Goal: Information Seeking & Learning: Learn about a topic

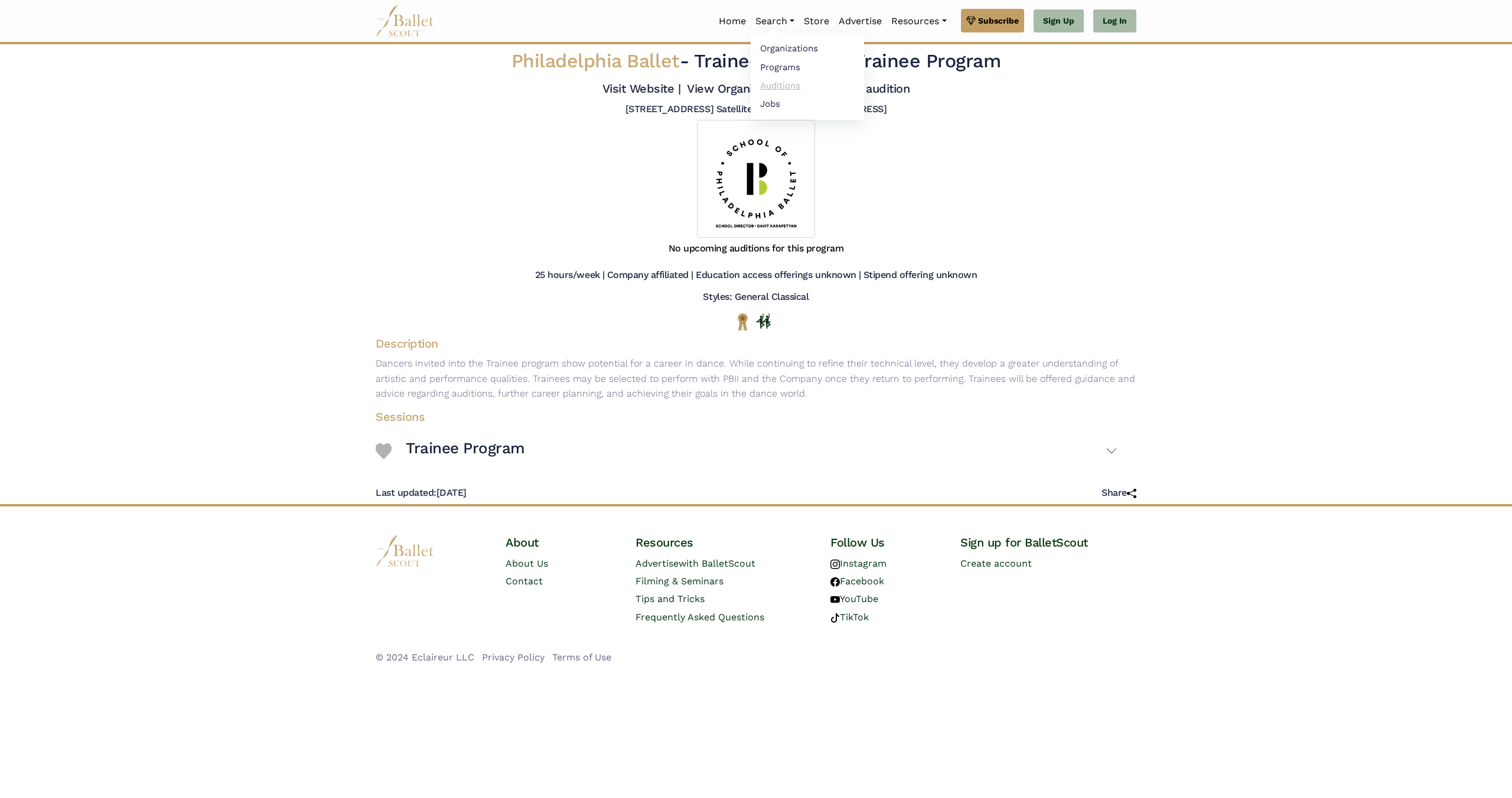
click at [780, 79] on link "Auditions" at bounding box center [807, 85] width 113 height 18
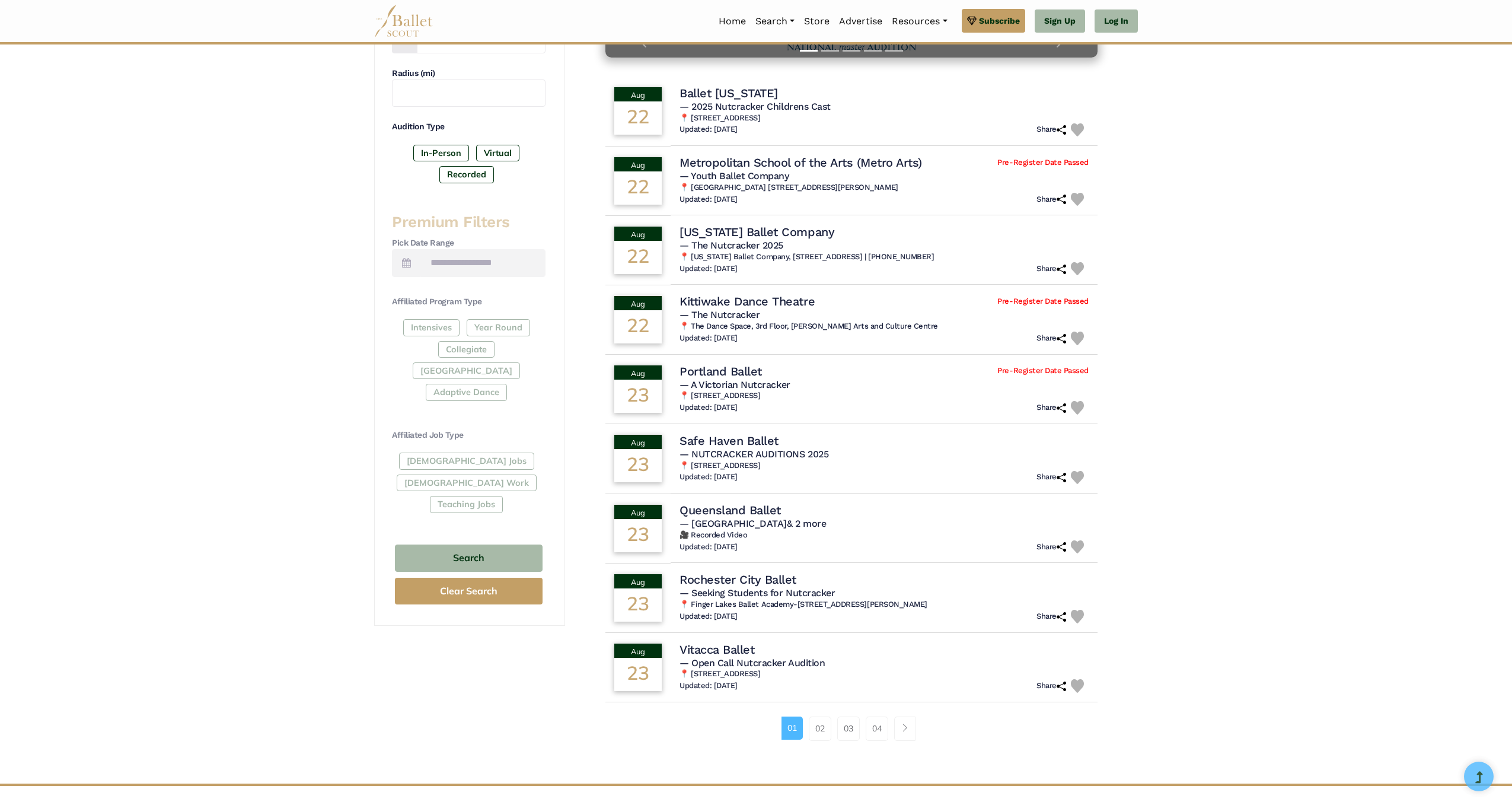
scroll to position [369, 0]
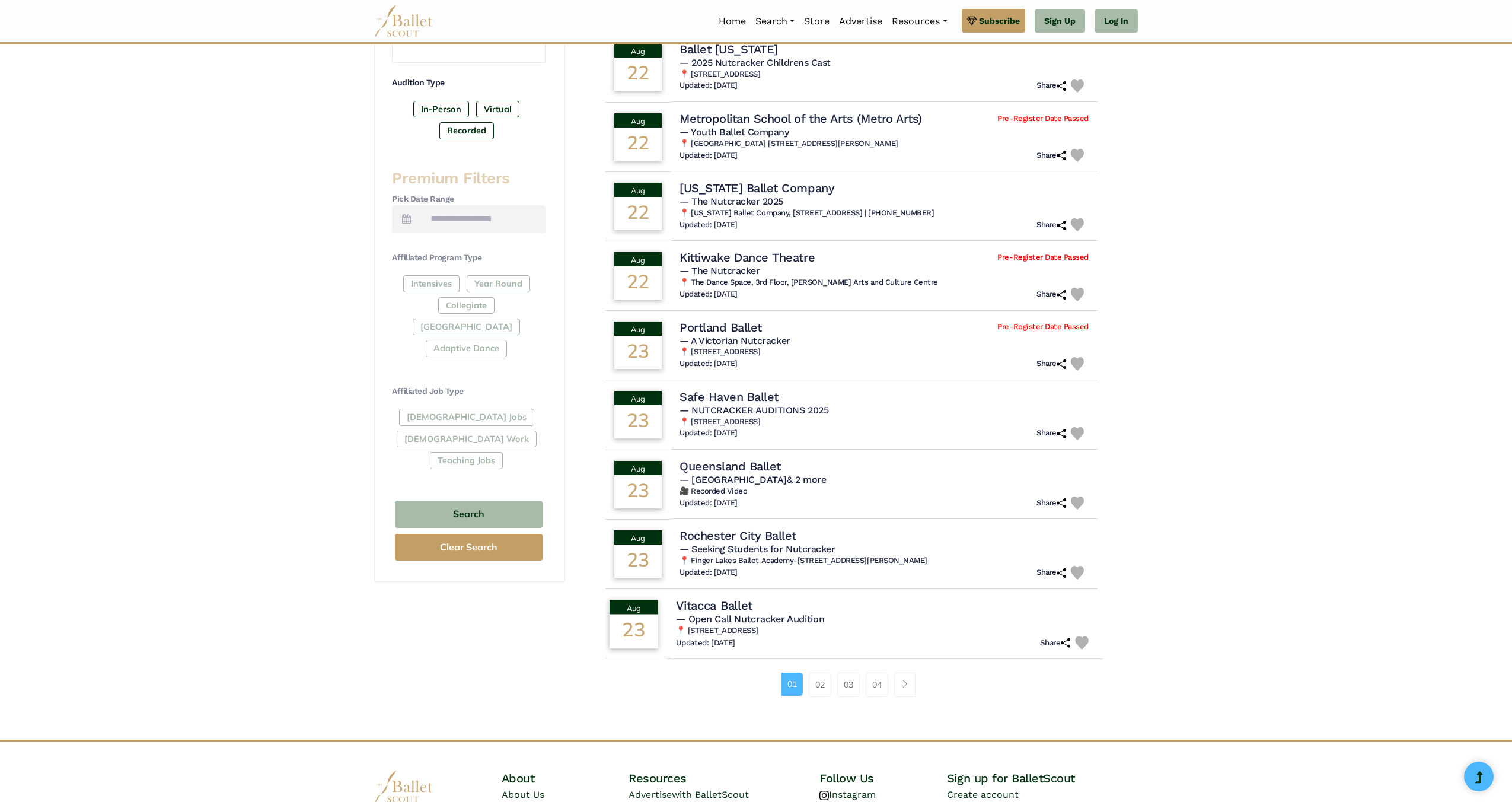
click at [714, 605] on h4 "Vitacca Ballet" at bounding box center [714, 606] width 77 height 16
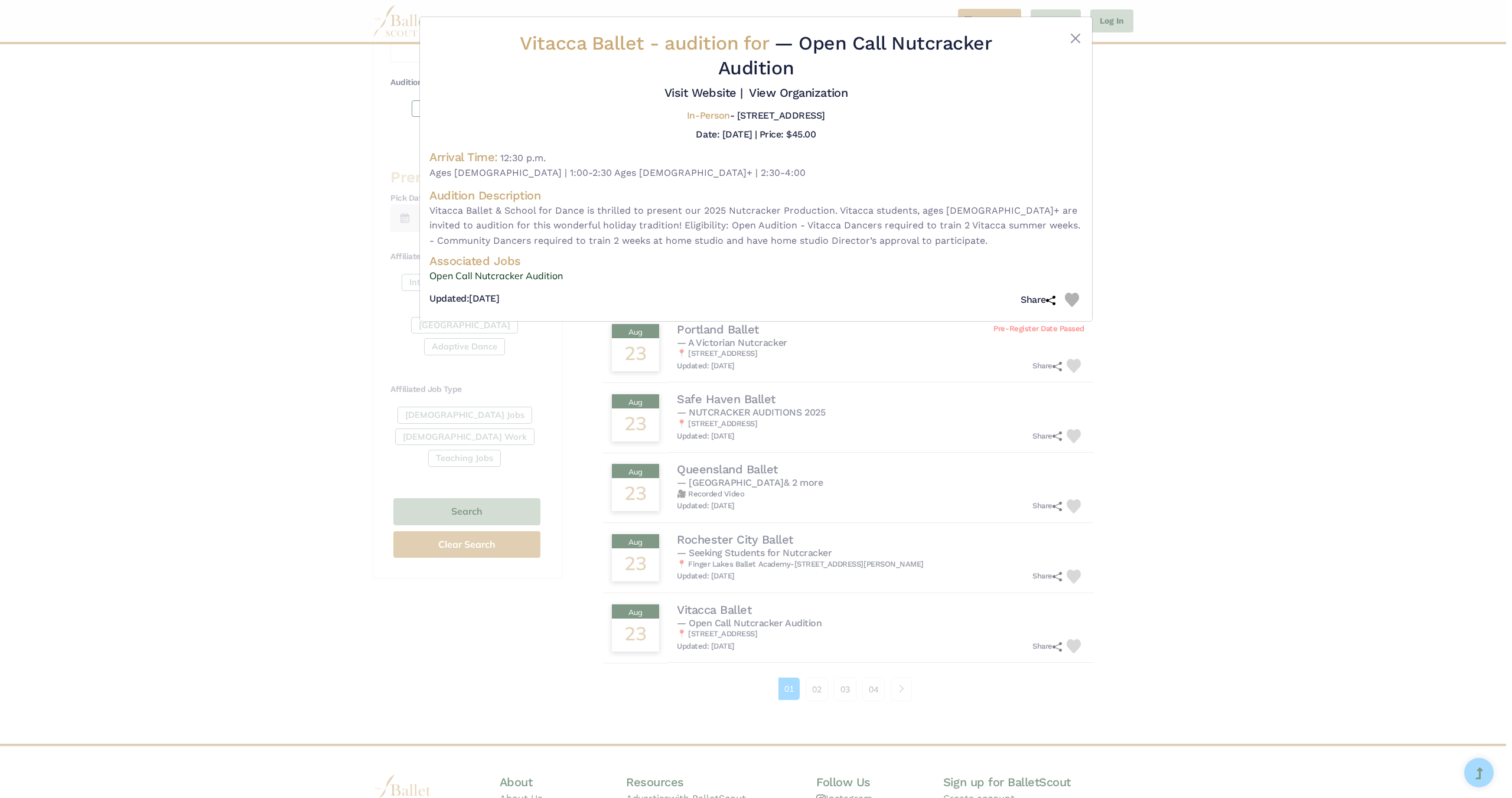
click at [1267, 371] on div "Vitacca Ballet - audition for — Open Call Nutcracker Audition Visit Website | V…" at bounding box center [756, 399] width 1512 height 798
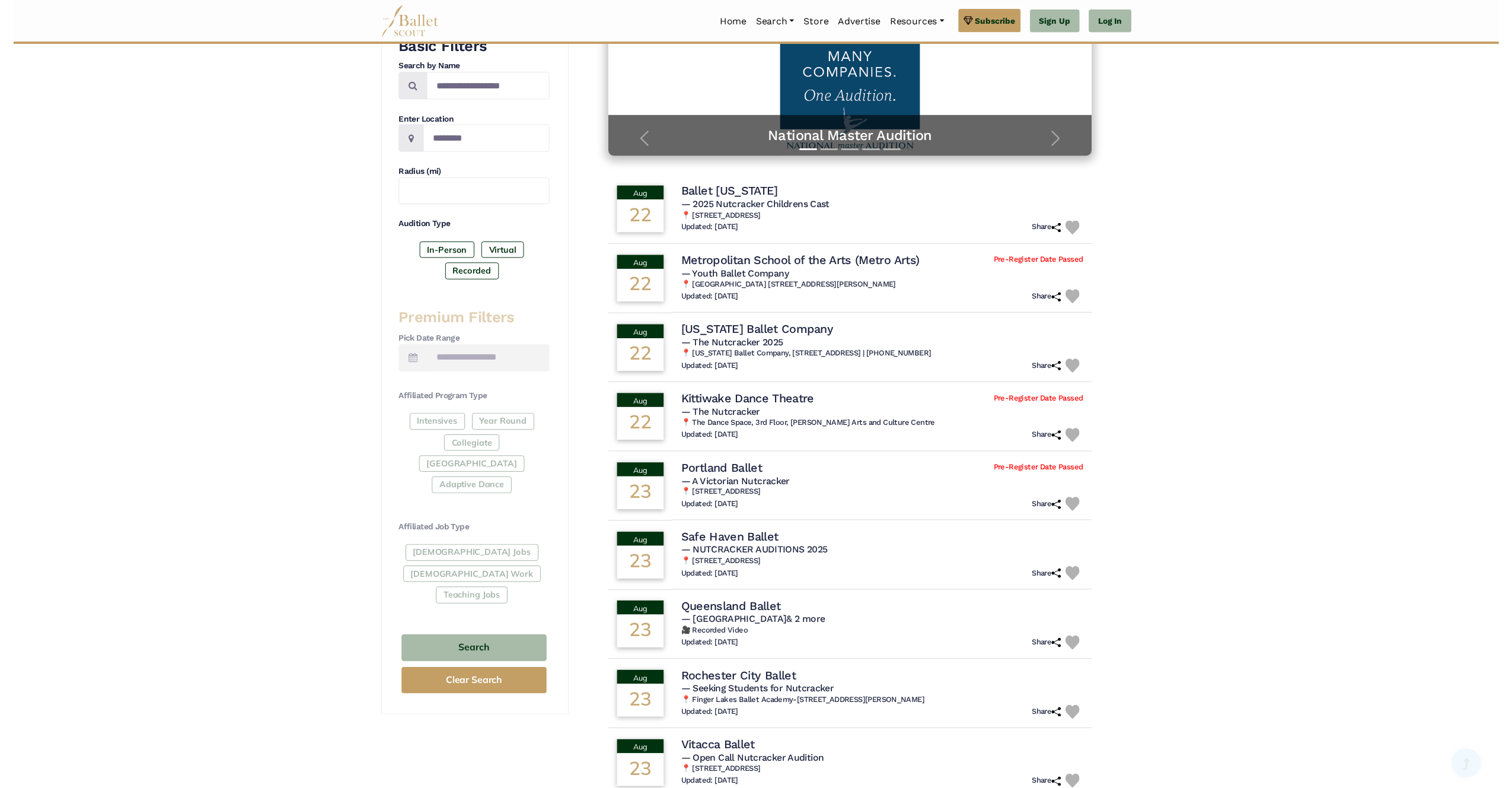
scroll to position [133, 0]
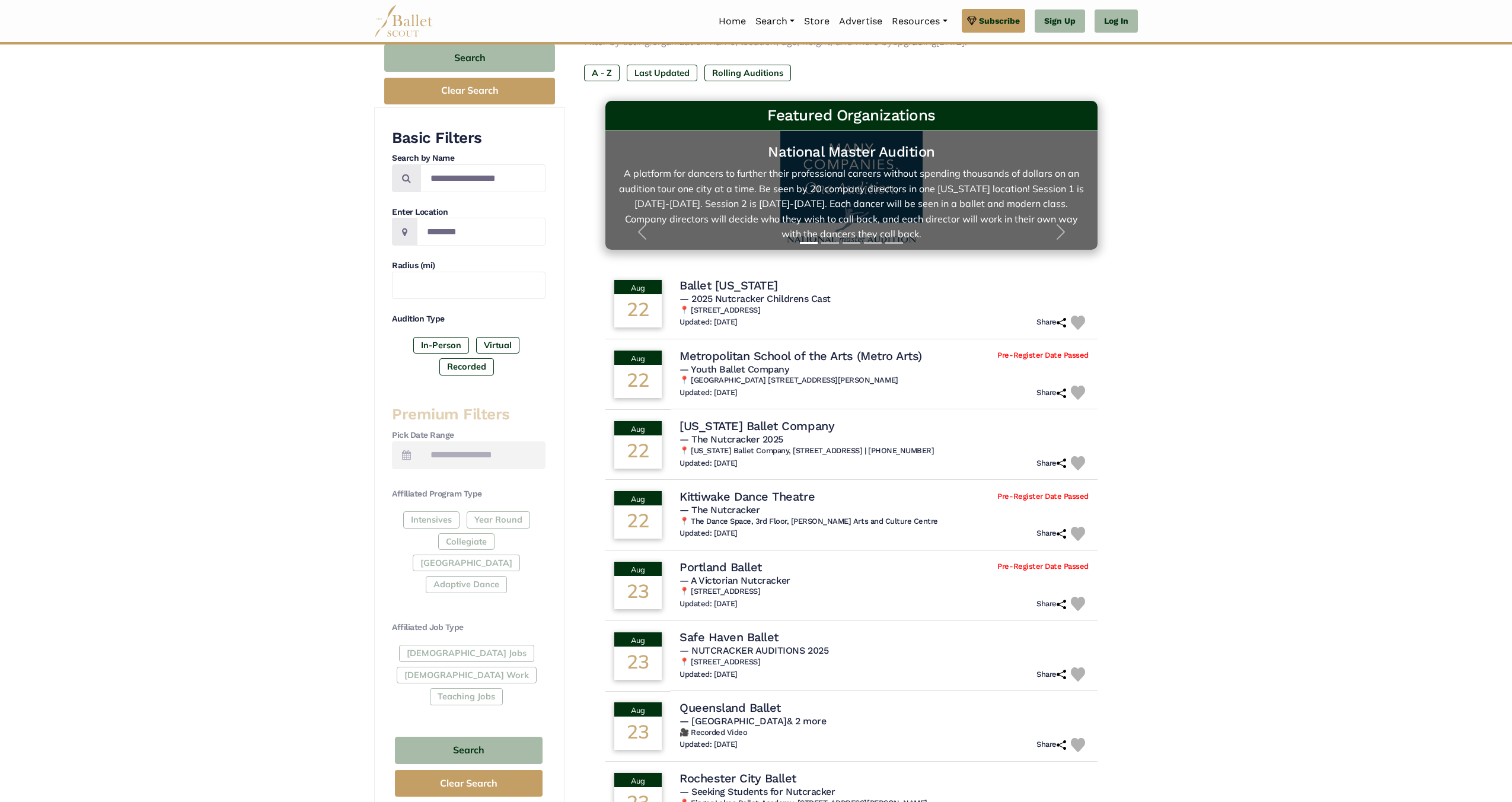
click at [877, 173] on link "National Master Audition A platform for dancers to further their professional c…" at bounding box center [852, 190] width 469 height 95
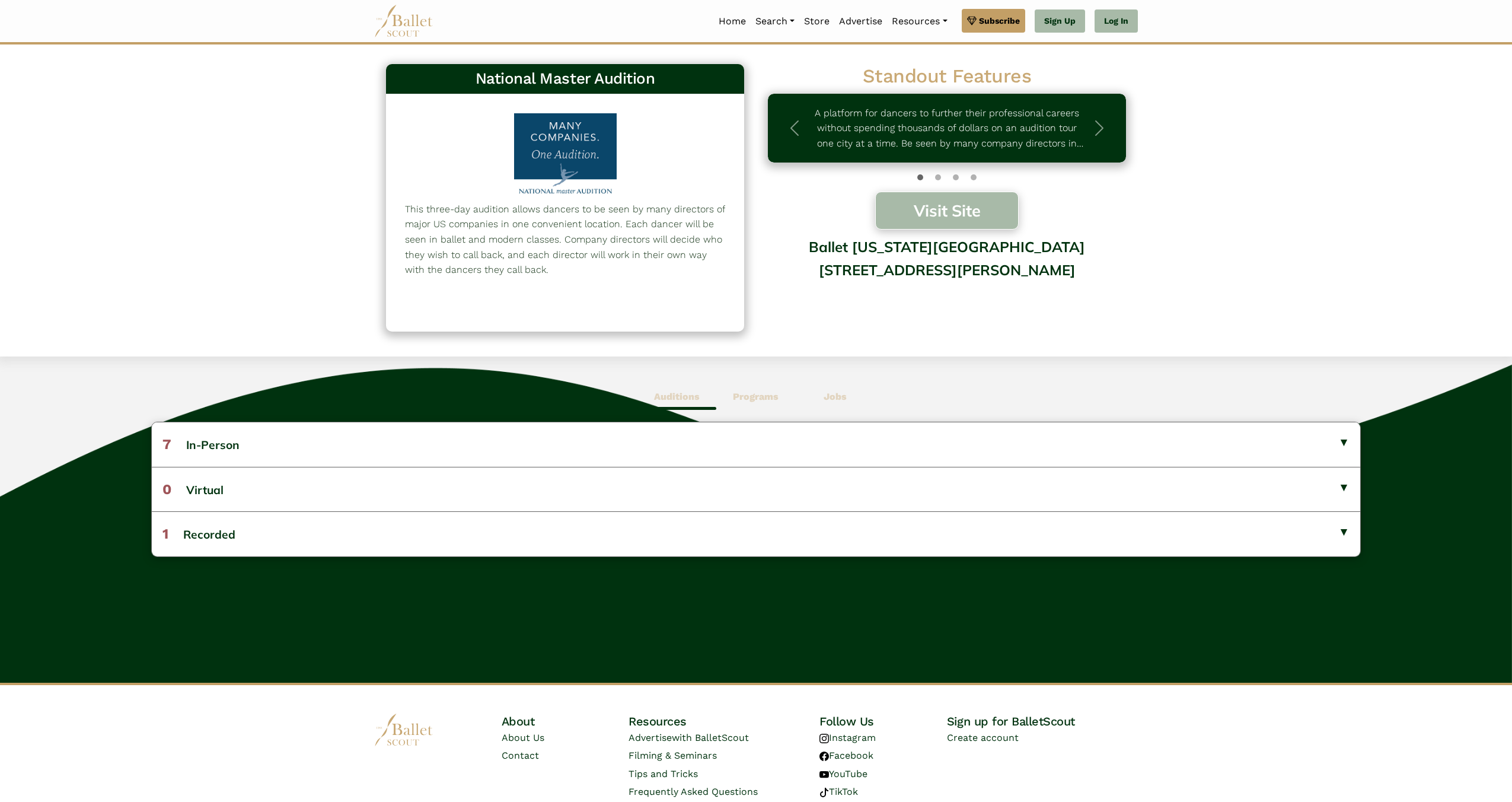
click at [910, 212] on button "Visit Site" at bounding box center [948, 211] width 144 height 38
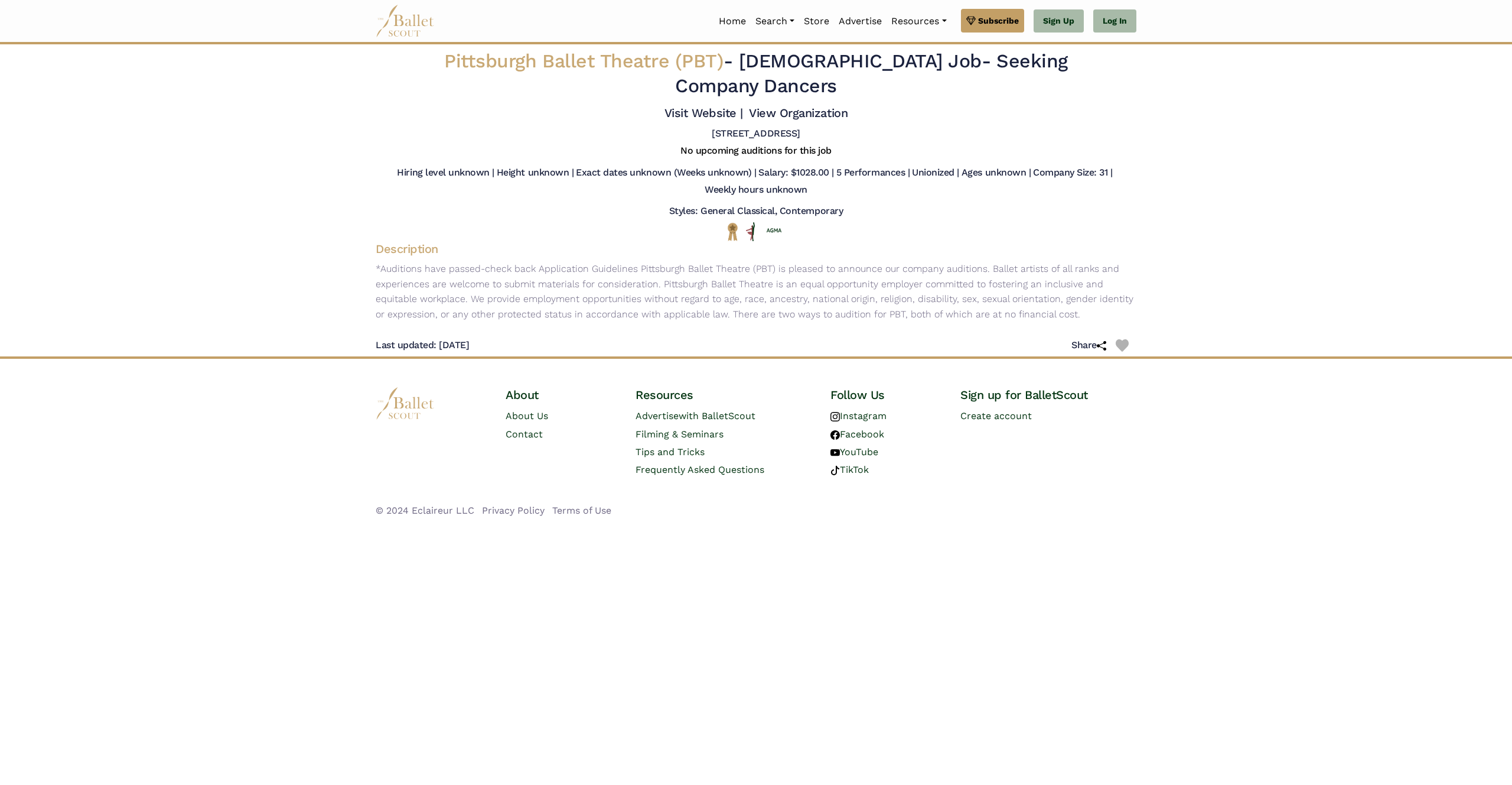
click at [519, 112] on div "Visit Website | View Organization" at bounding box center [756, 115] width 780 height 25
click at [407, 26] on img at bounding box center [406, 21] width 59 height 32
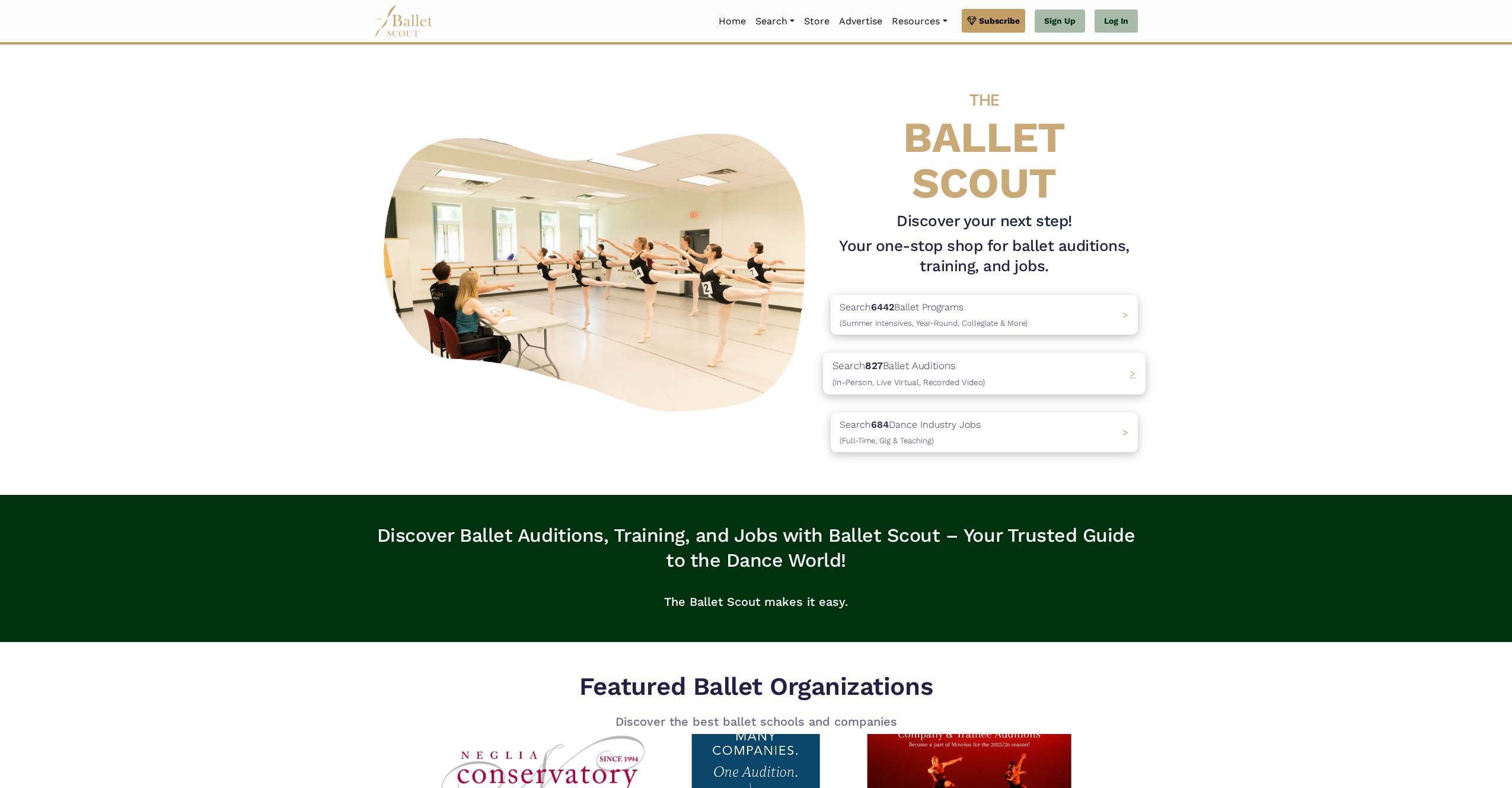
click at [973, 374] on p "Search 827 Ballet Auditions (In-Person, Live Virtual, Recorded Video)" at bounding box center [909, 373] width 152 height 32
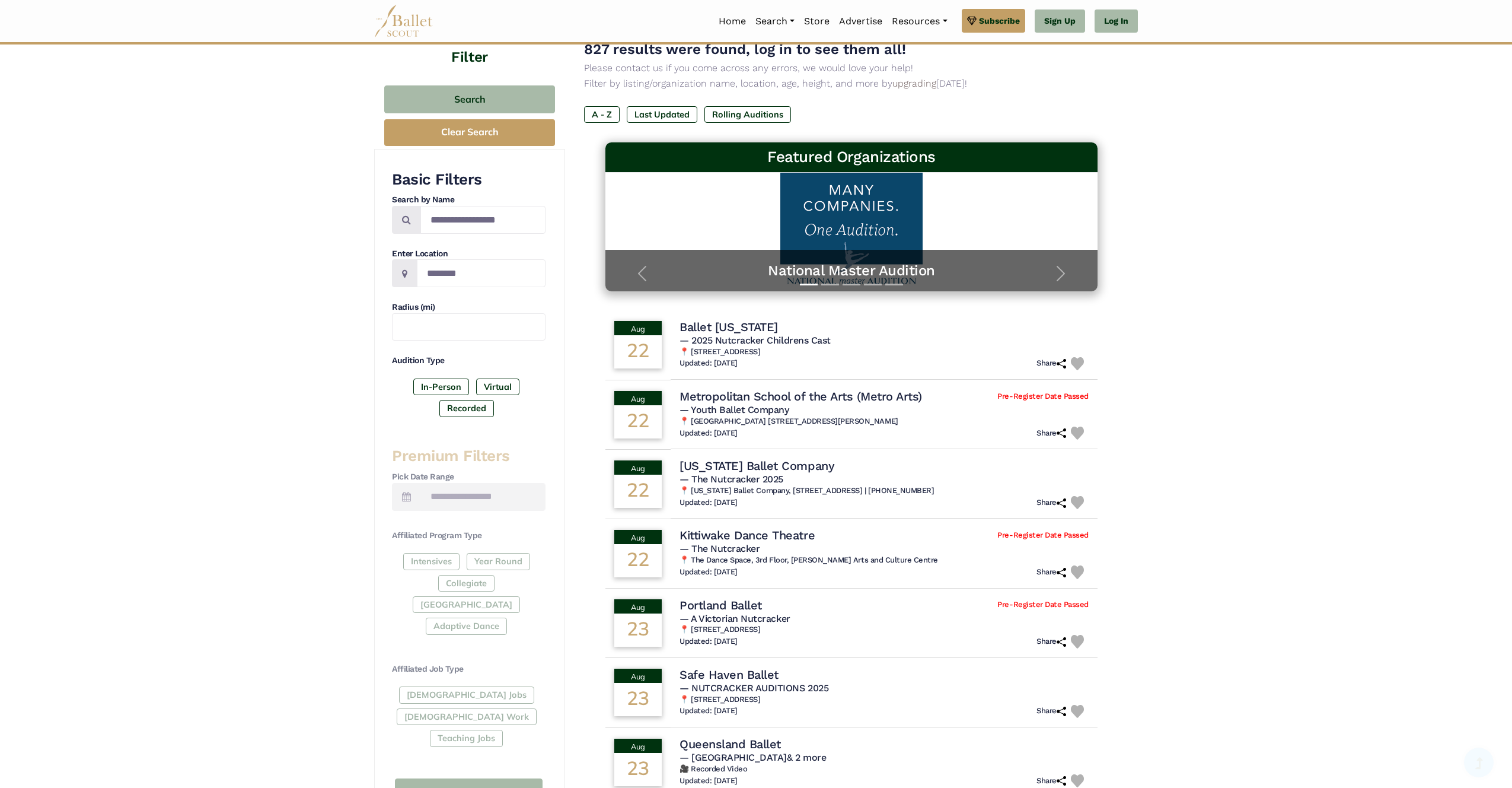
scroll to position [65, 0]
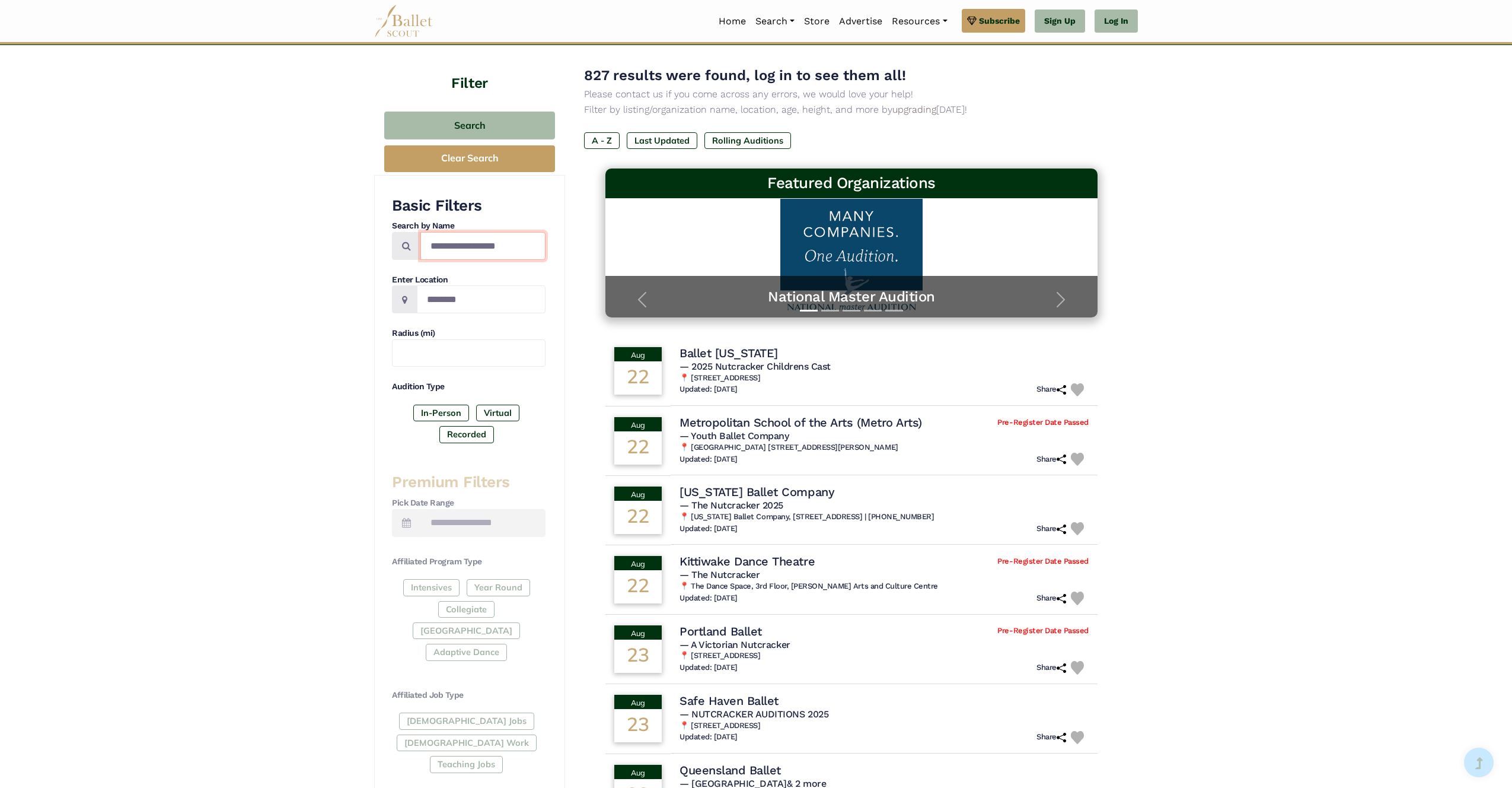
click at [479, 253] on input "Search by names..." at bounding box center [482, 246] width 125 height 28
type input "**********"
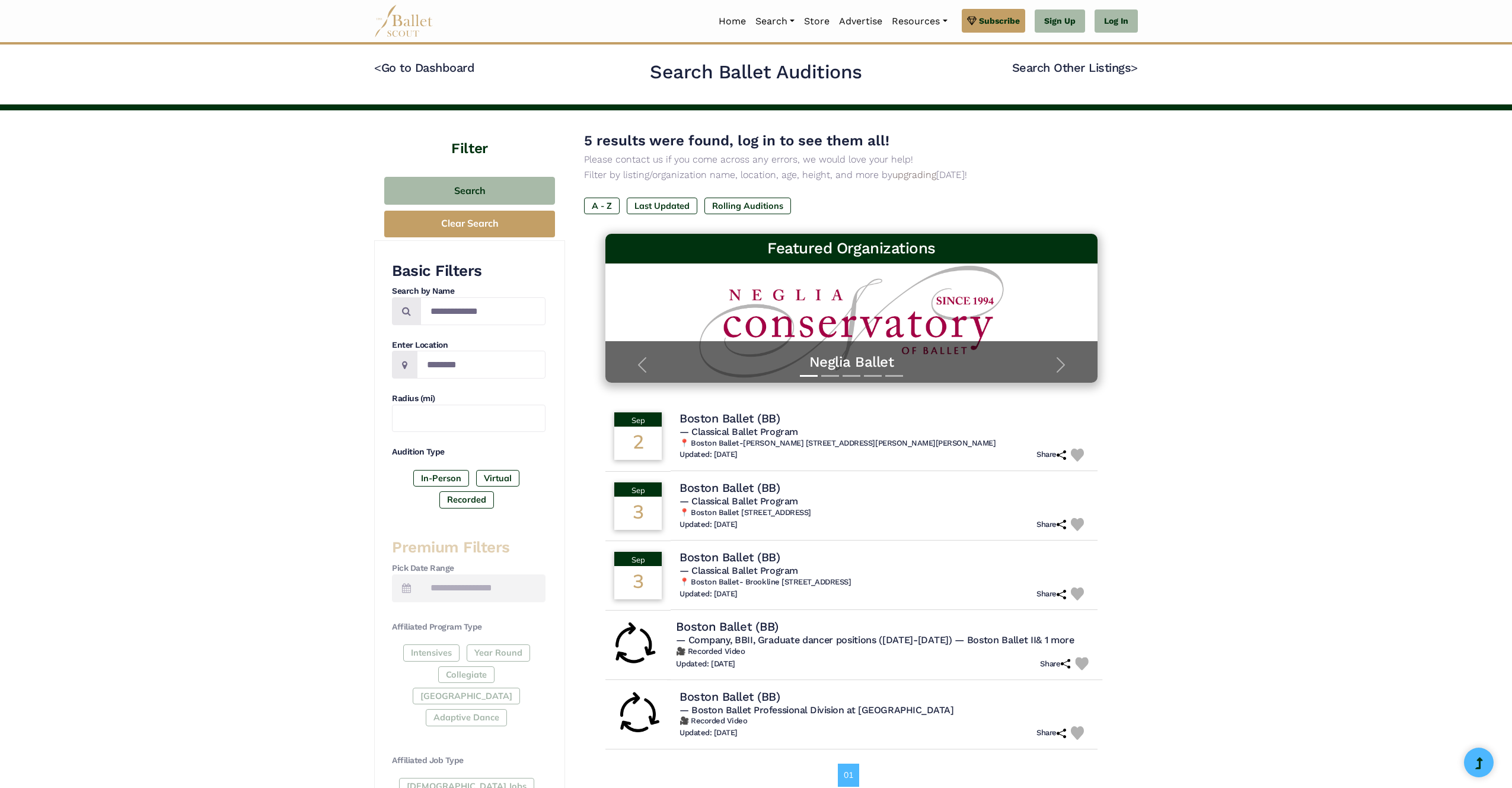
click at [760, 627] on h4 "Boston Ballet (BB)" at bounding box center [727, 627] width 102 height 16
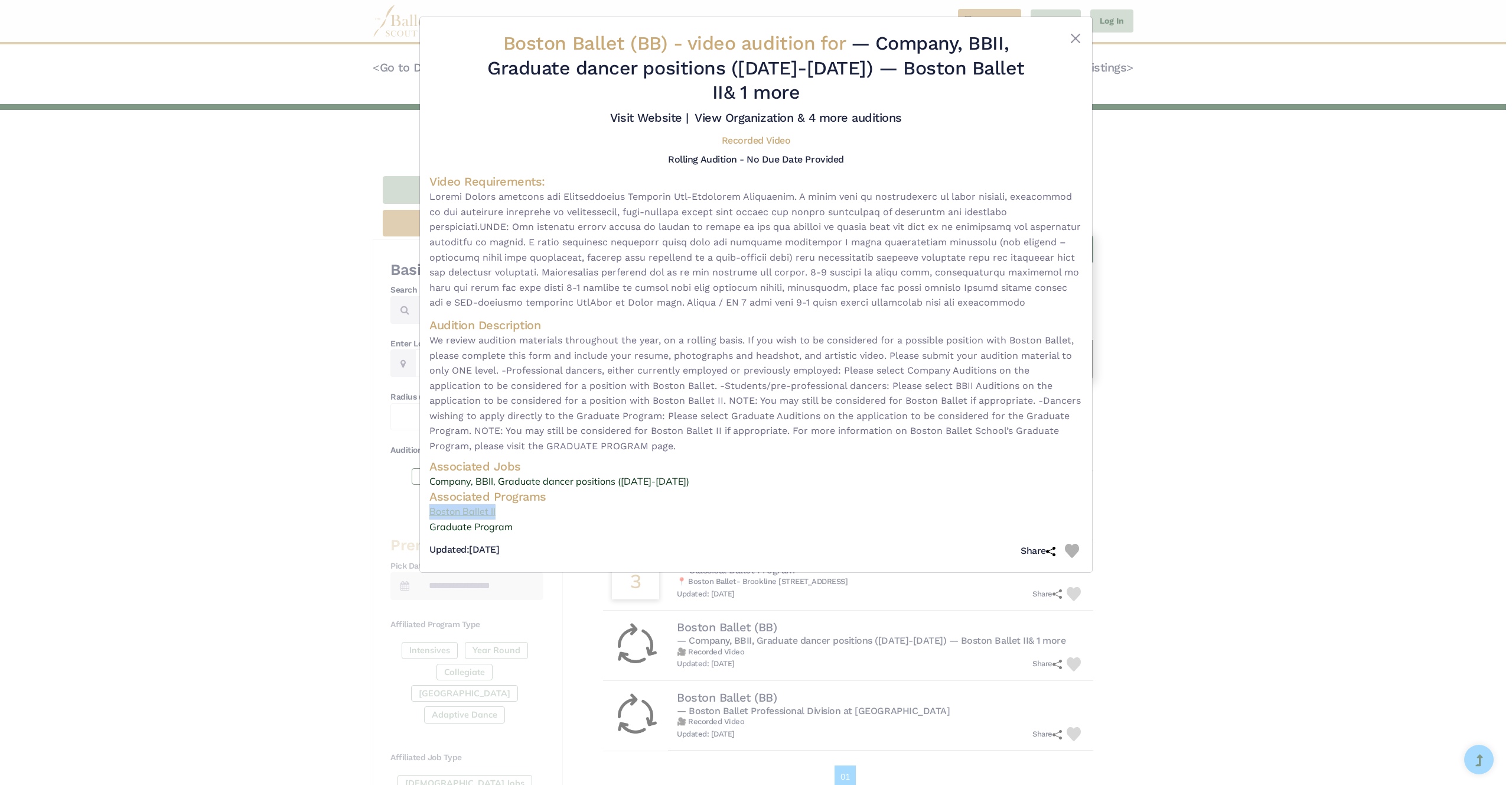
click at [783, 519] on link "Graduate Program" at bounding box center [756, 526] width 653 height 15
click at [1241, 305] on div "Boston Ballet (BB) - video audition for — Company, BBII, Graduate dancer positi…" at bounding box center [756, 392] width 1512 height 785
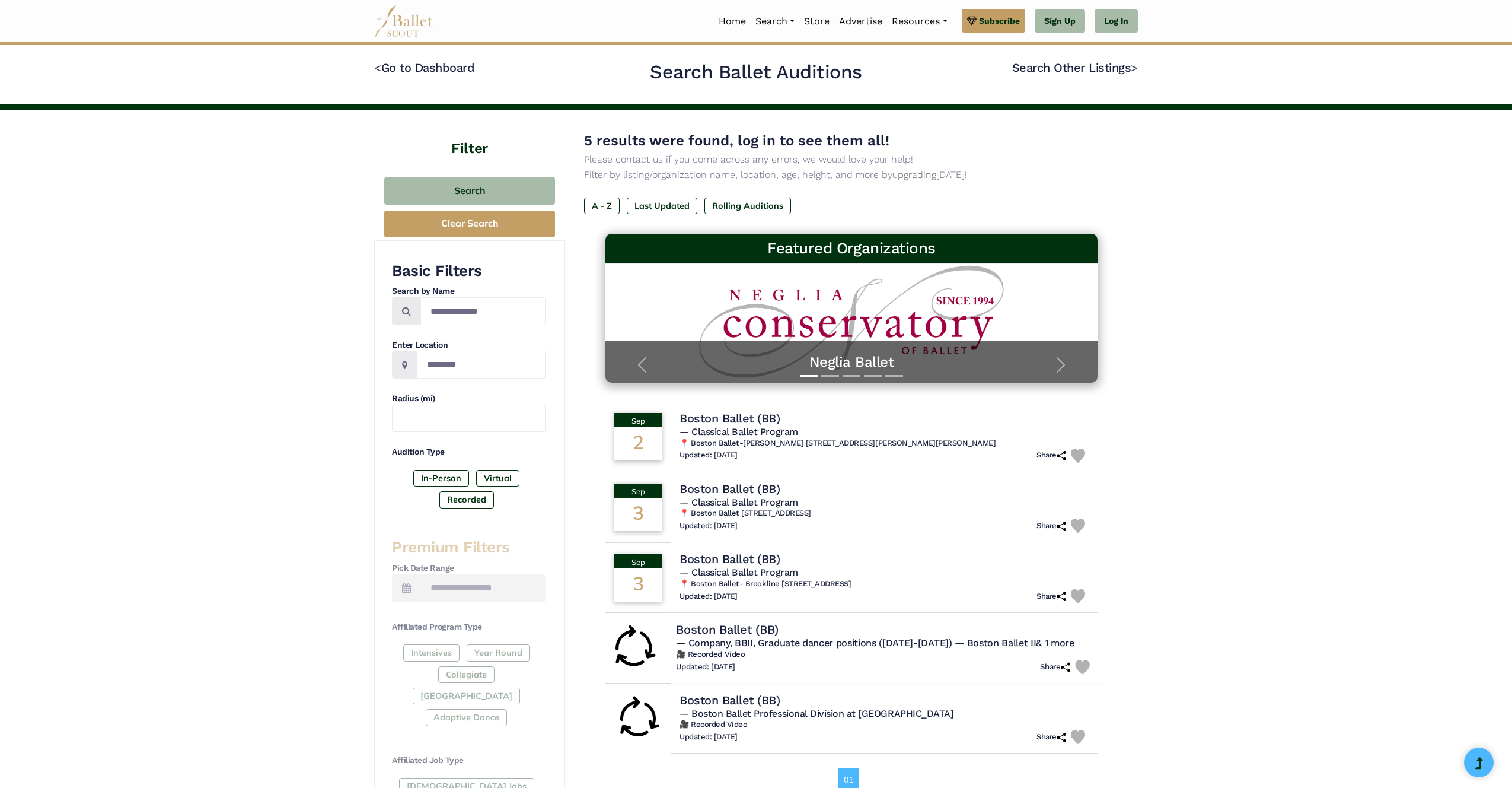
click at [752, 634] on h4 "Boston Ballet (BB)" at bounding box center [727, 629] width 102 height 16
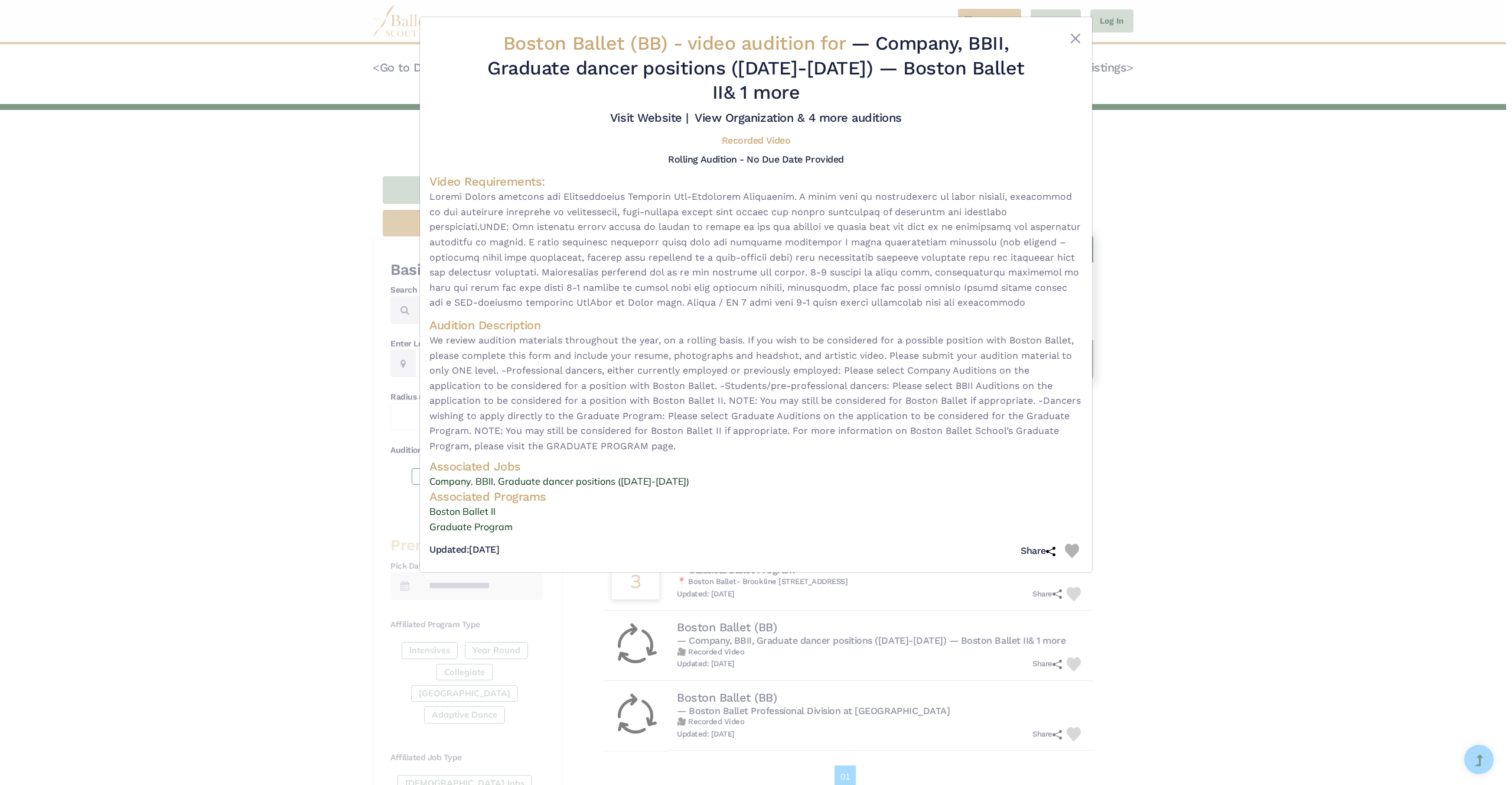
click at [247, 91] on div "Boston Ballet (BB) - video audition for — Company, BBII, Graduate dancer positi…" at bounding box center [756, 392] width 1512 height 785
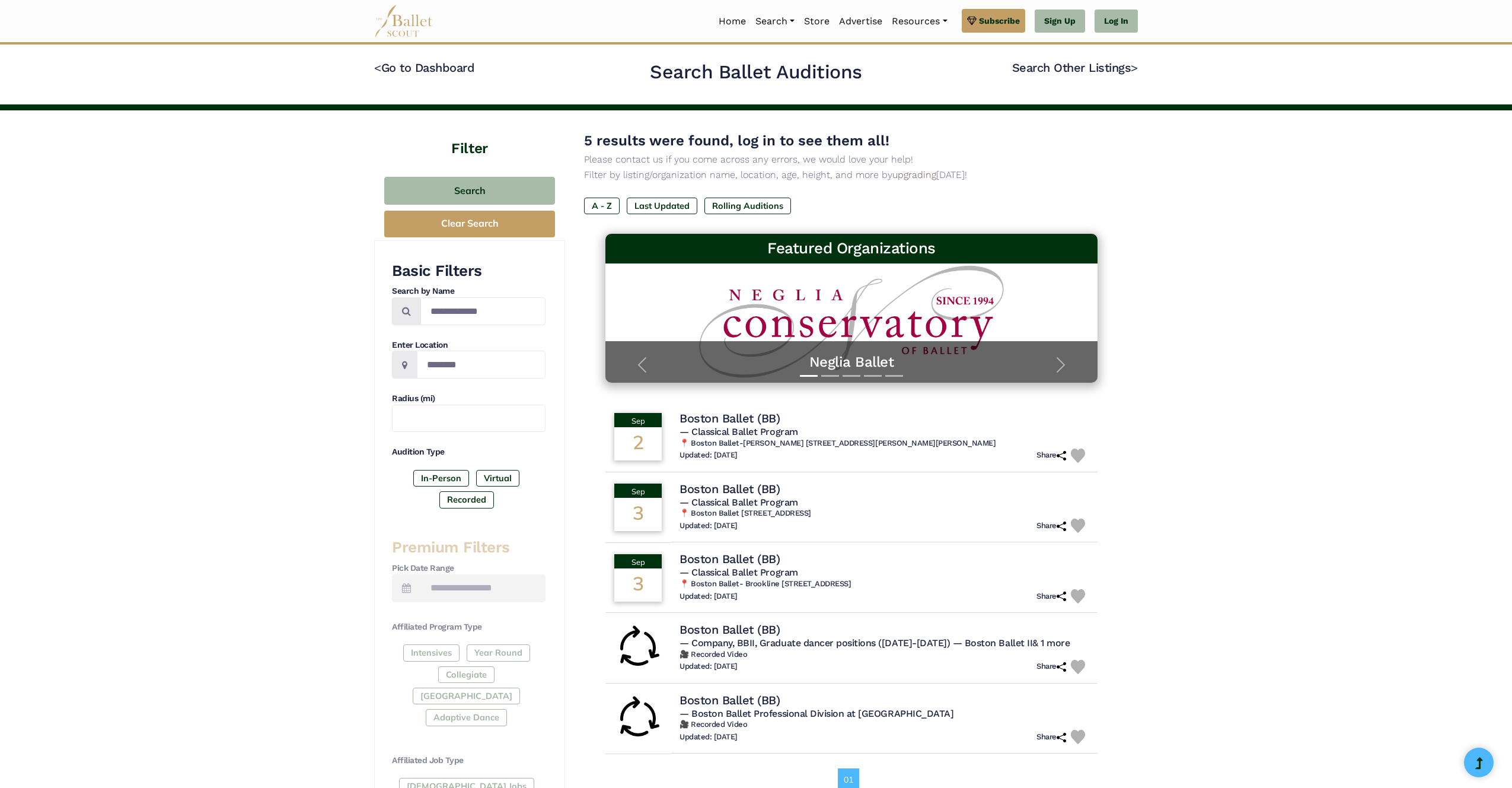
click at [452, 77] on h4 "< Go to Dashboard" at bounding box center [500, 74] width 252 height 30
click at [459, 57] on body "Premium Feature Make this audition season count. Upgrade to premium for access …" at bounding box center [756, 559] width 1512 height 1118
click at [483, 311] on input "**********" at bounding box center [482, 311] width 125 height 28
type input "**********"
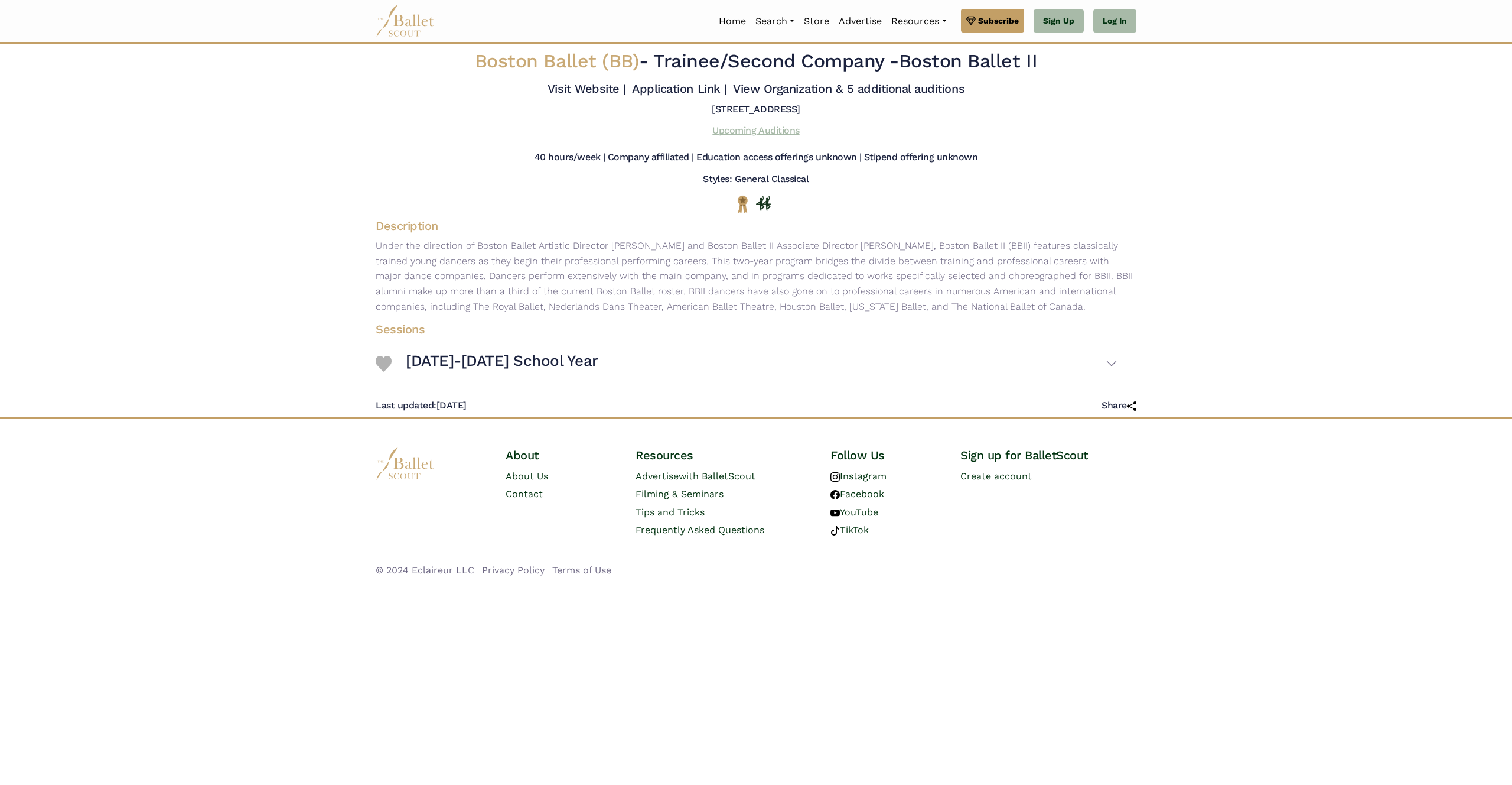
click at [747, 129] on link "Upcoming Auditions" at bounding box center [756, 130] width 87 height 11
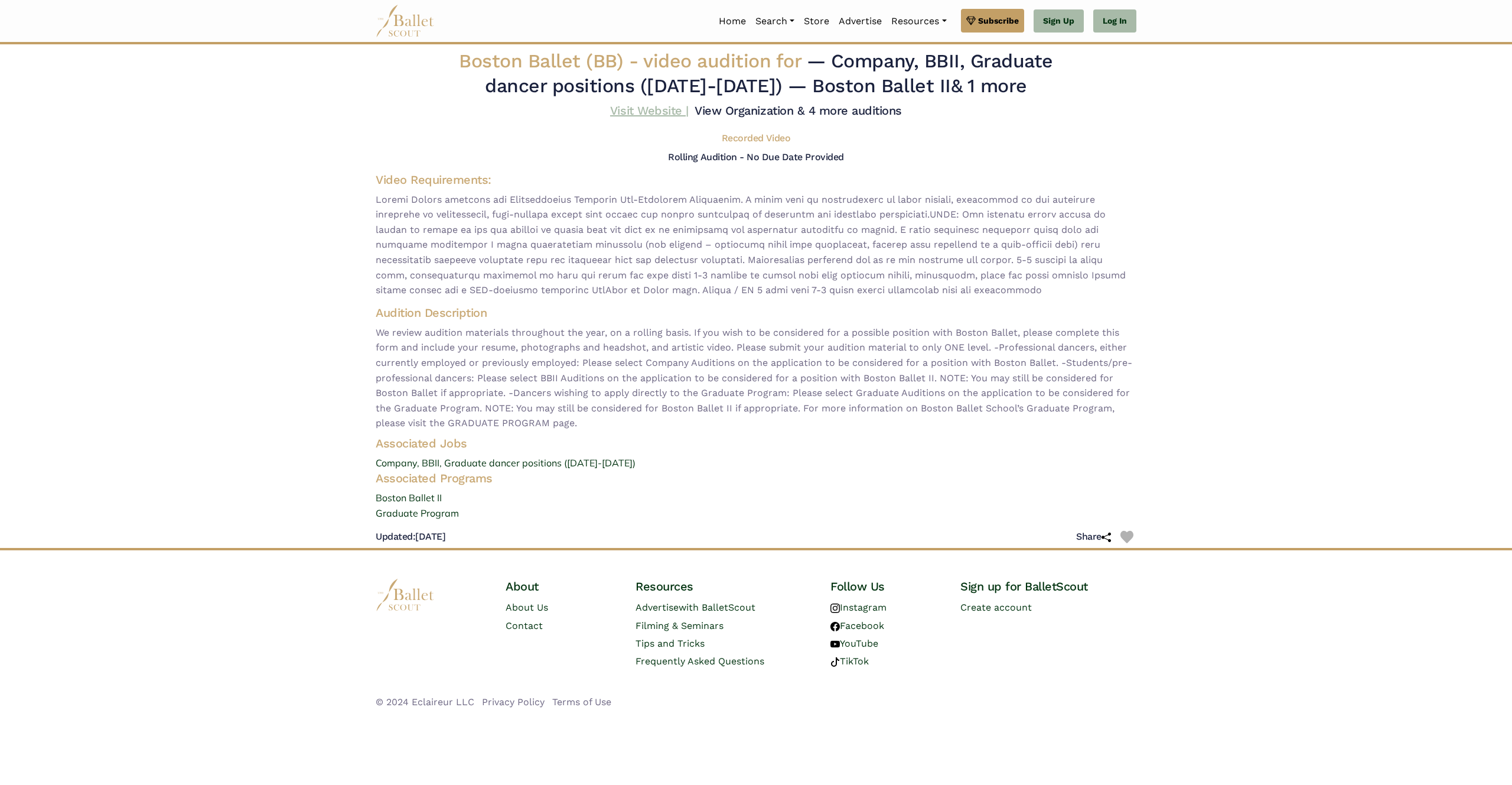
click at [624, 116] on link "Visit Website |" at bounding box center [650, 111] width 79 height 14
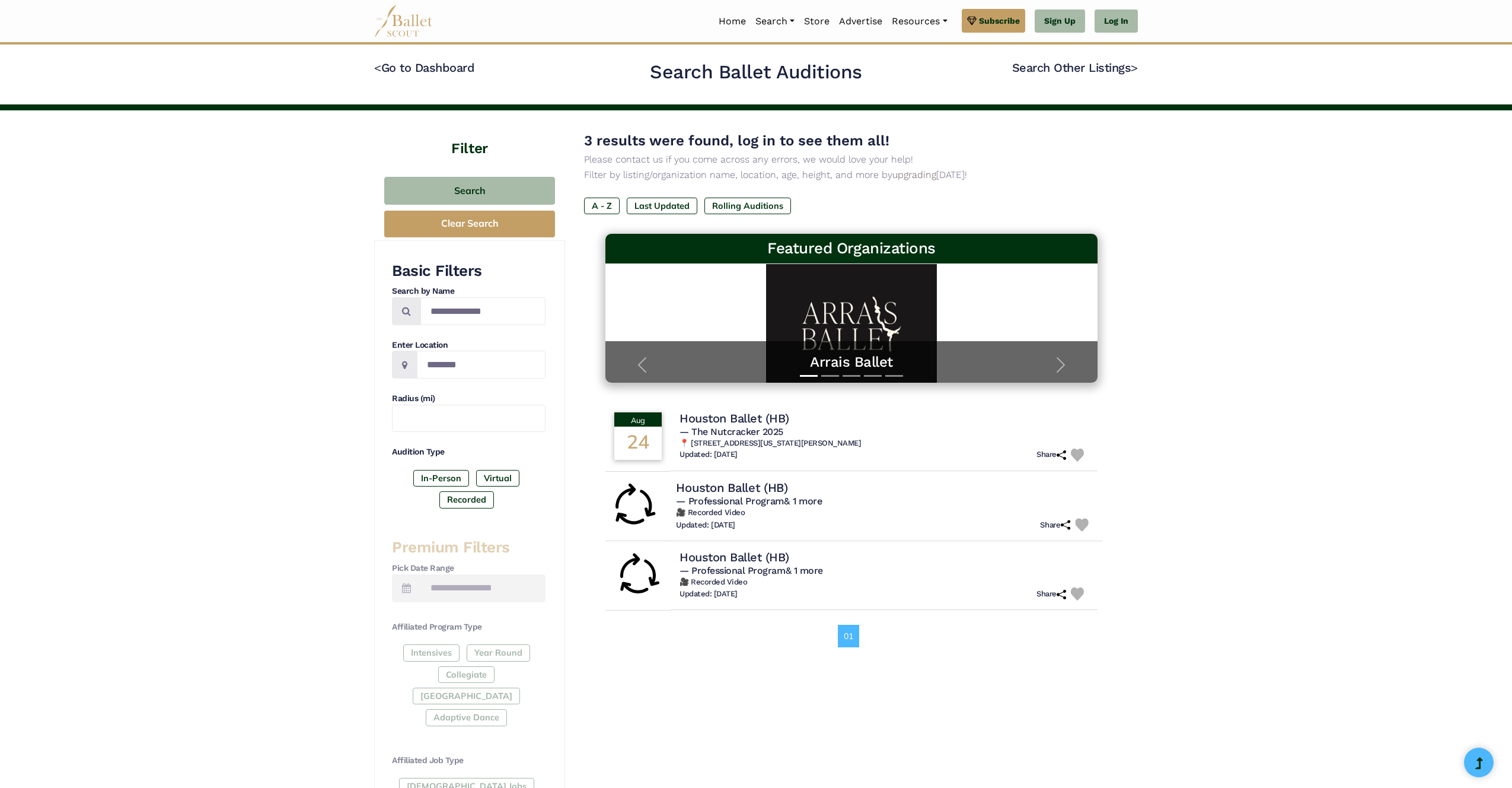
click at [774, 503] on span "— Professional Program & 1 more" at bounding box center [748, 501] width 146 height 11
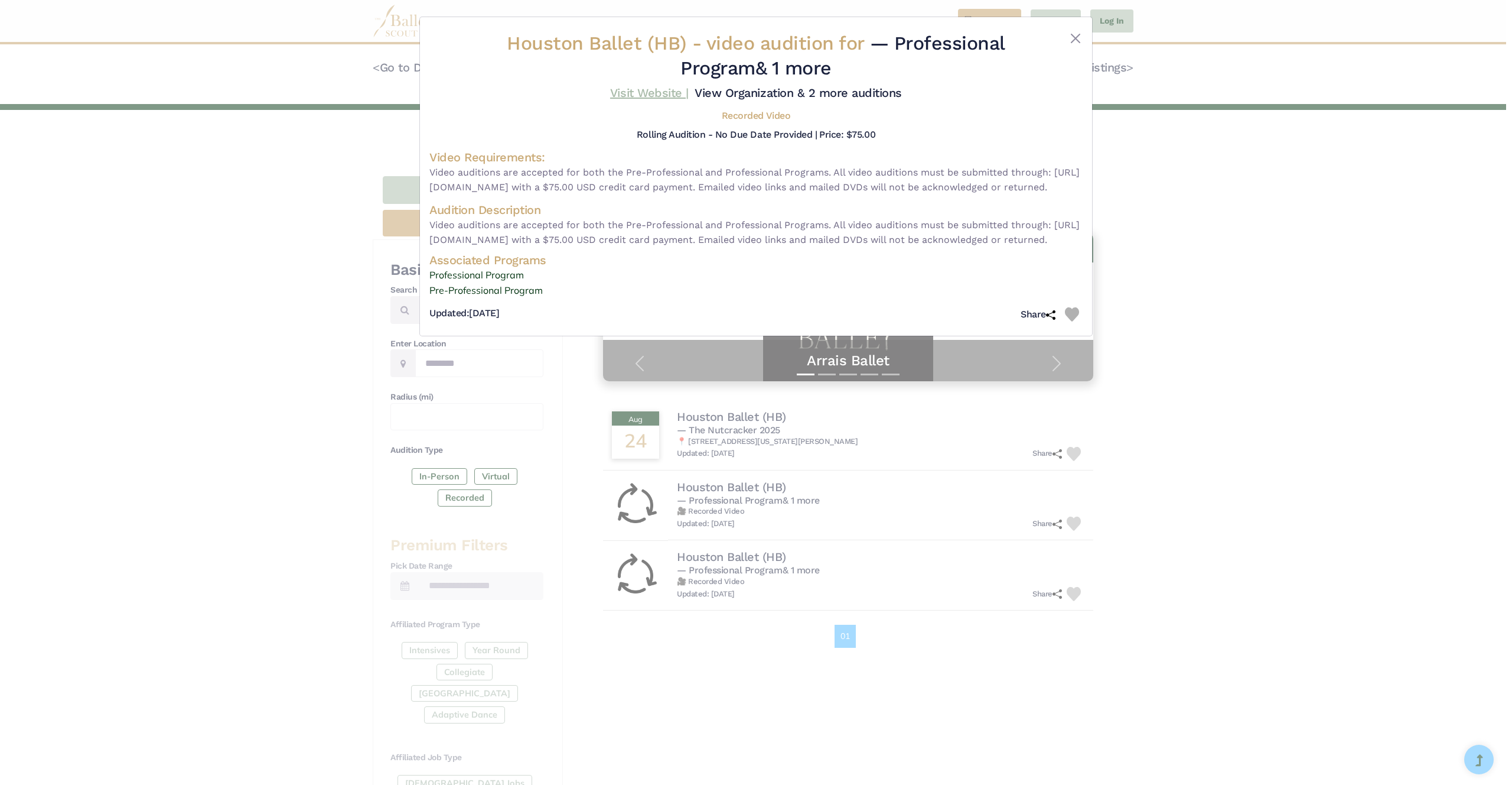
click at [660, 93] on link "Visit Website |" at bounding box center [650, 93] width 79 height 14
click at [379, 27] on div "Houston Ballet (HB) - video audition for — Professional Program & 1 more Visit …" at bounding box center [756, 392] width 1512 height 785
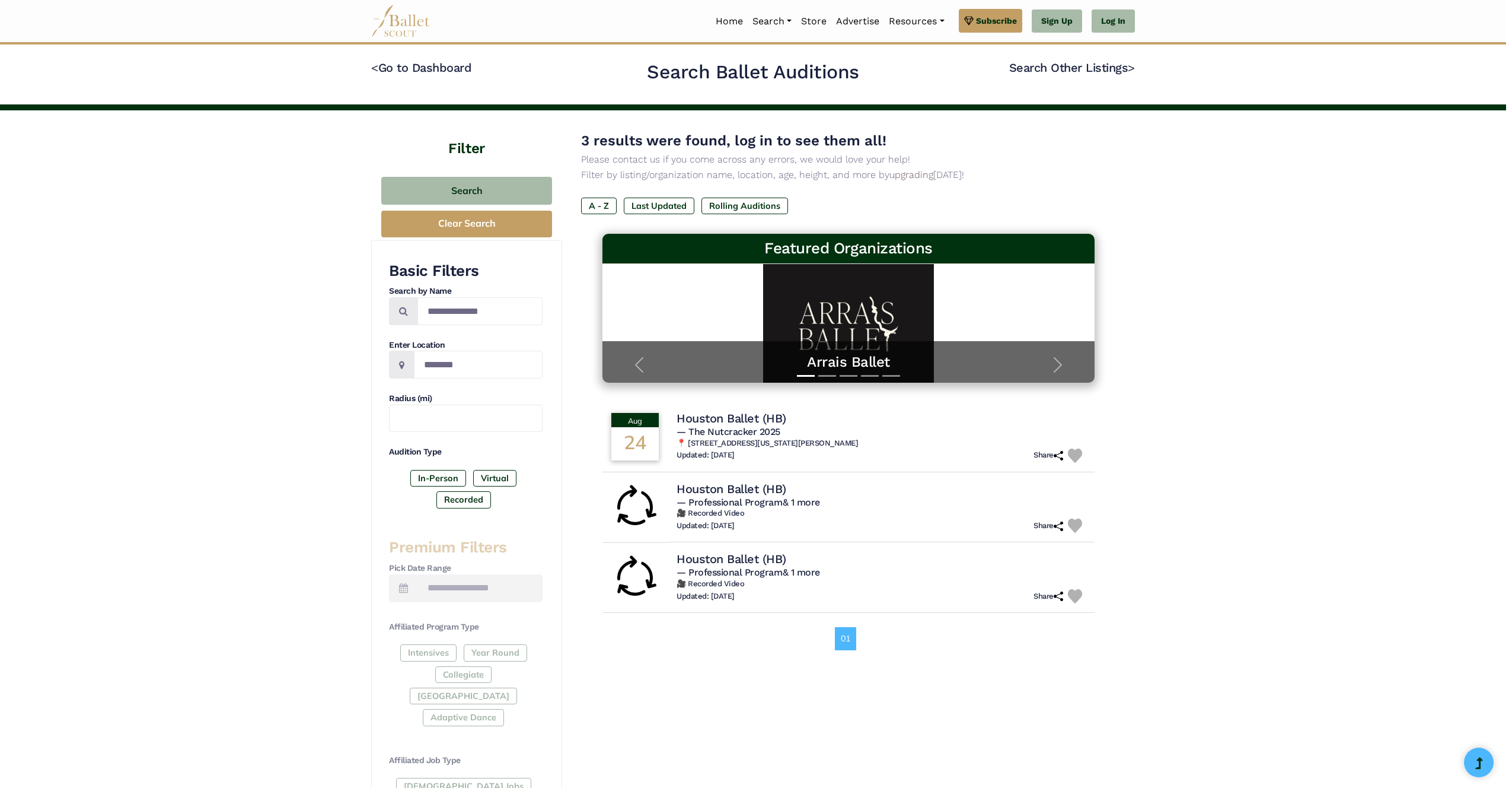
click at [394, 28] on img at bounding box center [401, 21] width 60 height 32
